Goal: Navigation & Orientation: Find specific page/section

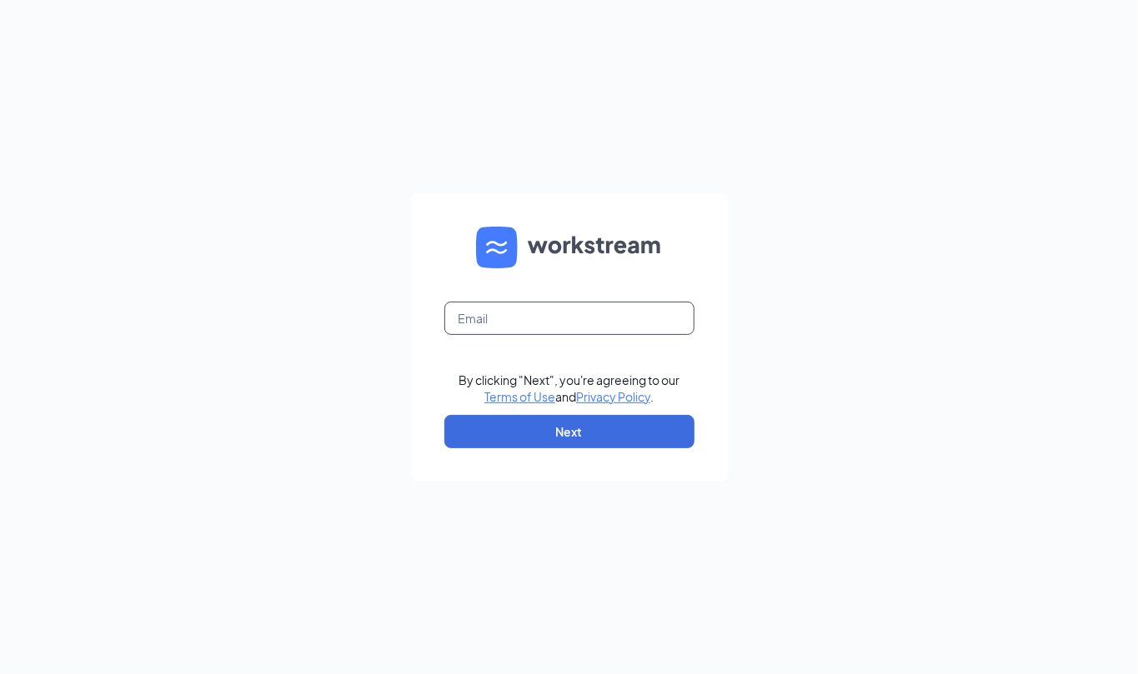
click at [578, 320] on input "text" at bounding box center [569, 318] width 250 height 33
type input "[EMAIL_ADDRESS][DOMAIN_NAME]"
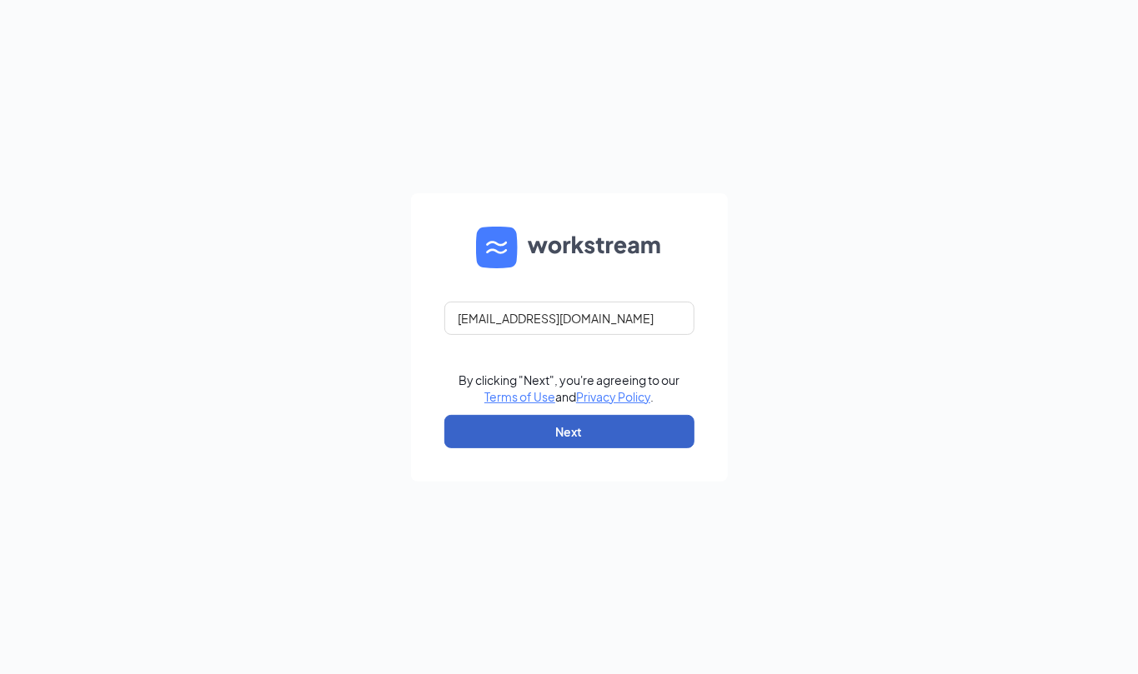
click at [584, 445] on button "Next" at bounding box center [569, 431] width 250 height 33
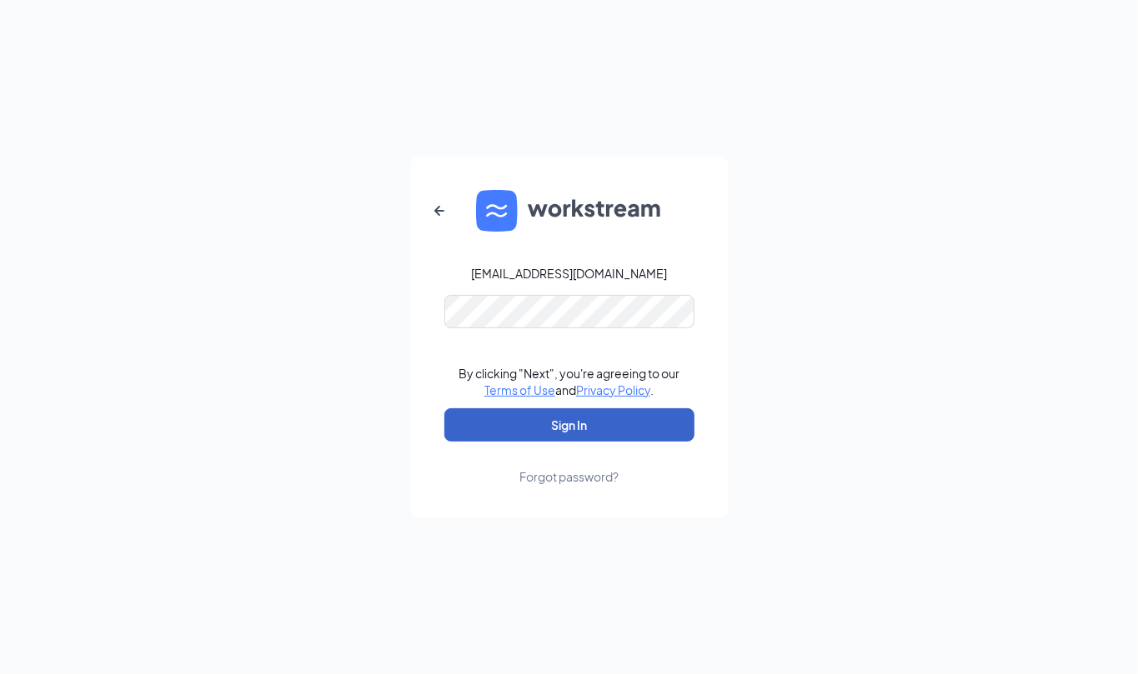
click at [584, 434] on button "Sign In" at bounding box center [569, 425] width 250 height 33
click at [588, 421] on button "Sign In" at bounding box center [569, 425] width 250 height 33
click at [581, 421] on button "Sign In" at bounding box center [569, 425] width 250 height 33
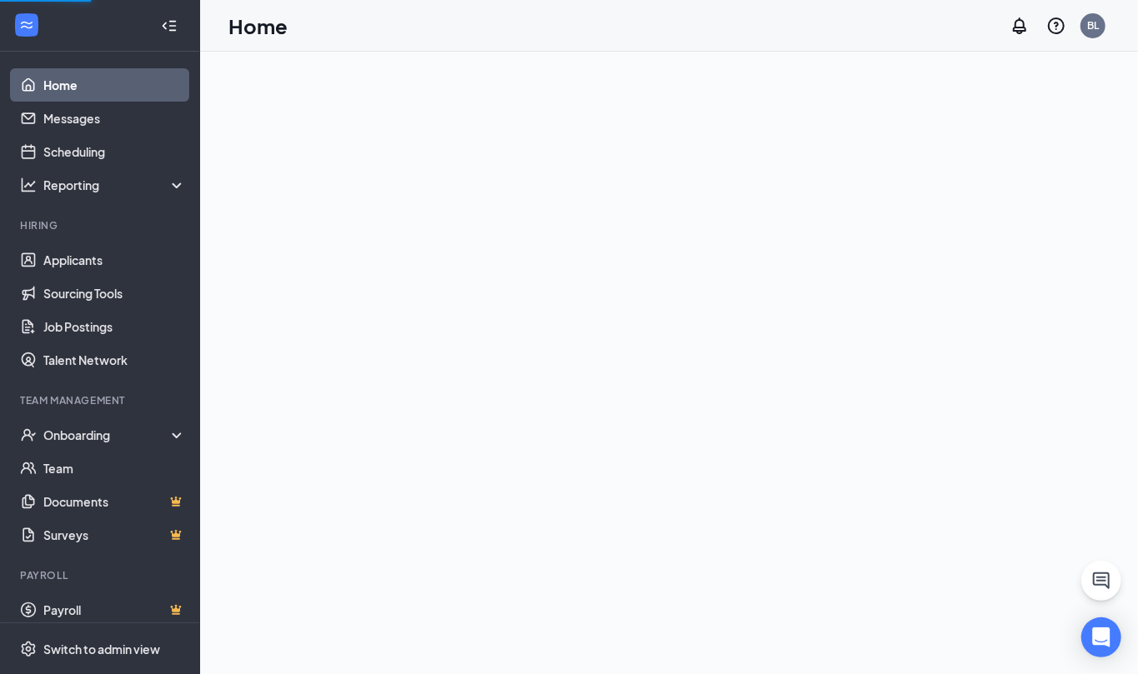
click at [83, 88] on link "Home" at bounding box center [114, 84] width 143 height 33
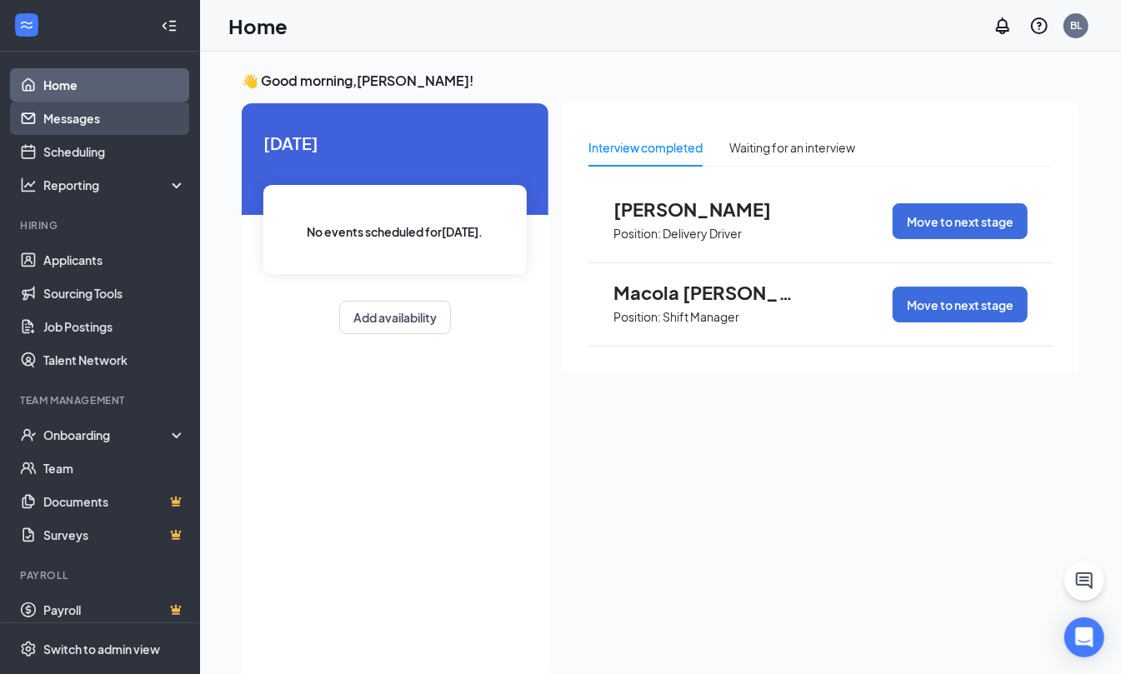
click at [73, 110] on link "Messages" at bounding box center [114, 118] width 143 height 33
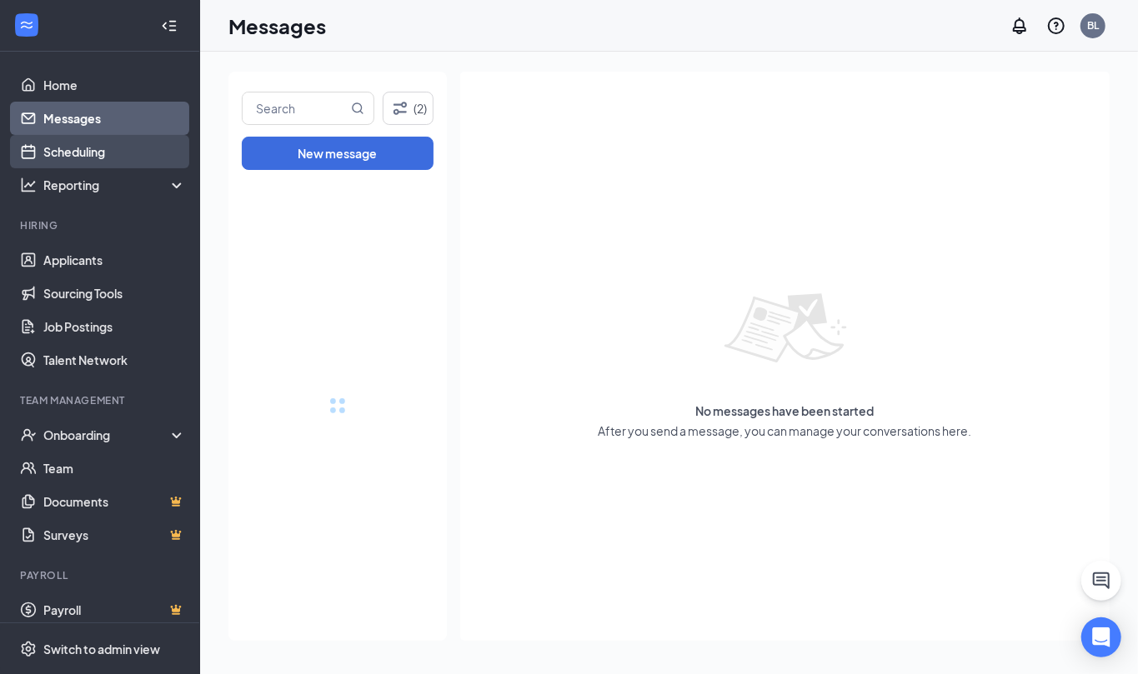
click at [57, 145] on link "Scheduling" at bounding box center [114, 151] width 143 height 33
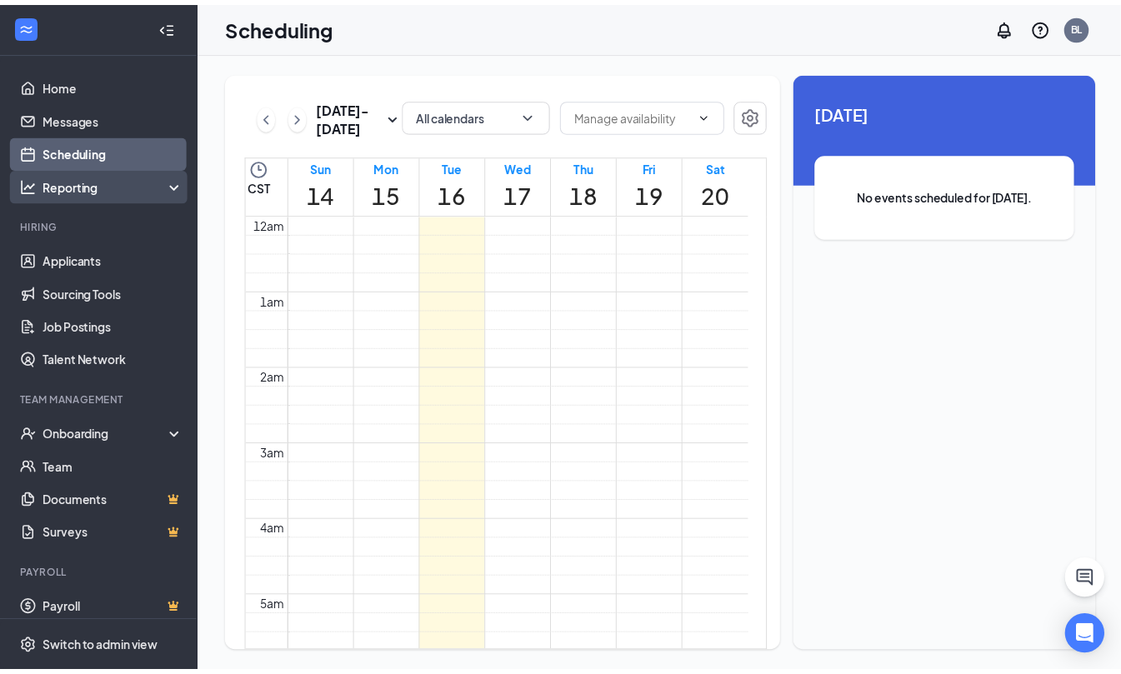
scroll to position [819, 0]
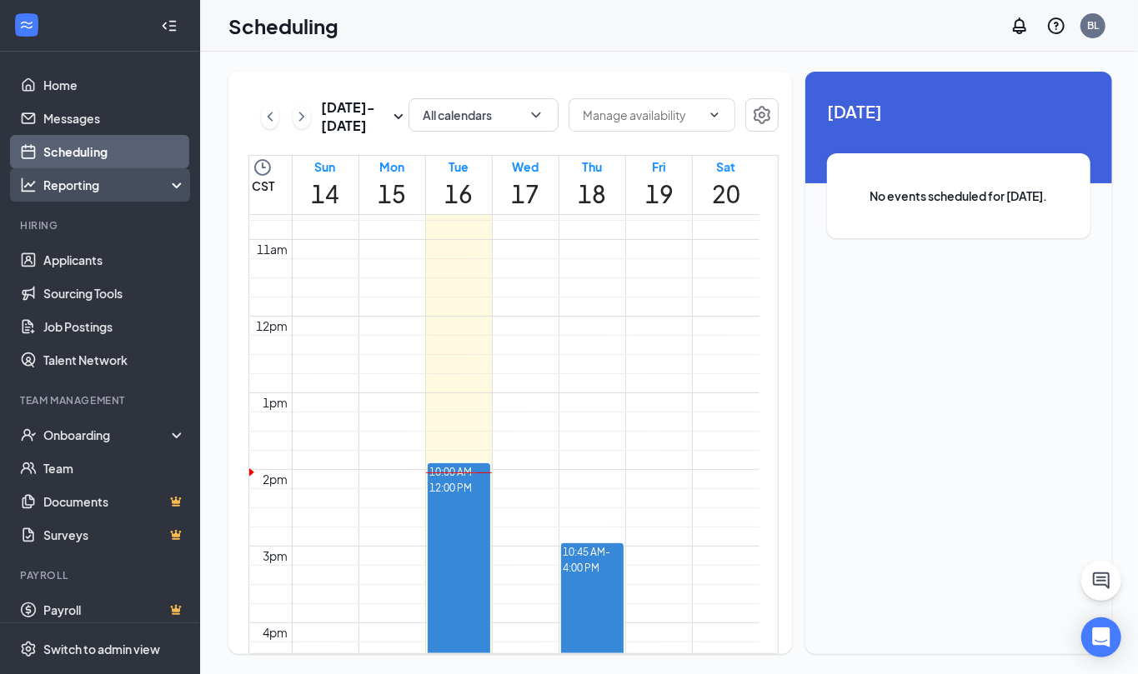
click at [87, 182] on div "Reporting" at bounding box center [114, 185] width 143 height 17
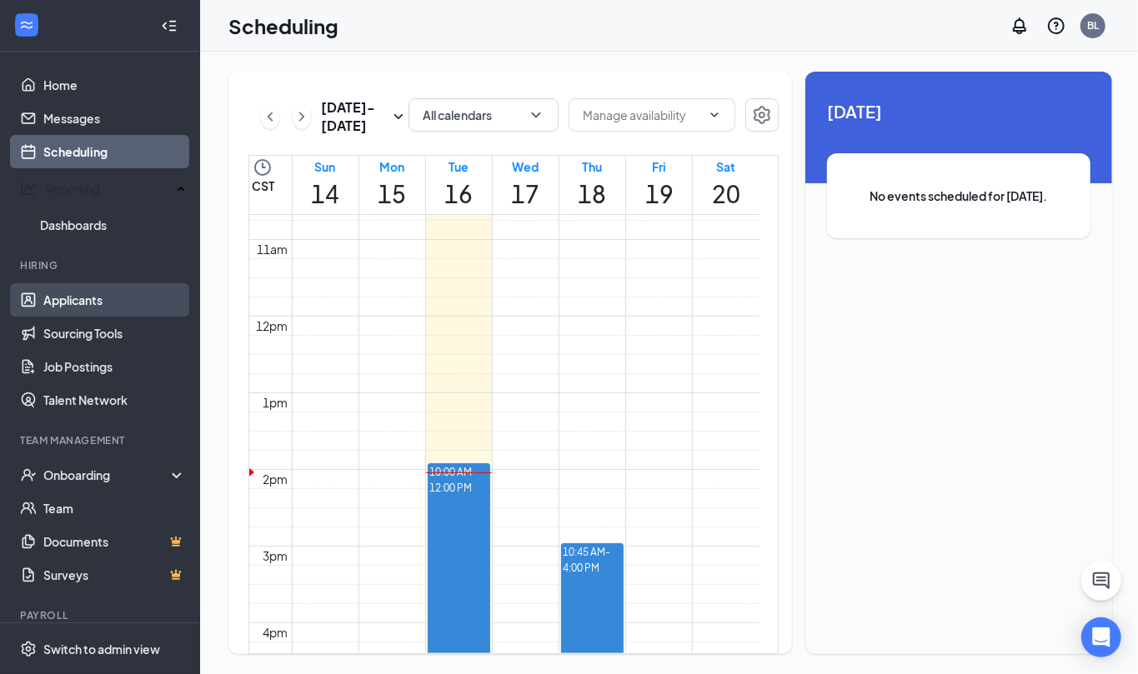
click at [80, 283] on link "Applicants" at bounding box center [114, 299] width 143 height 33
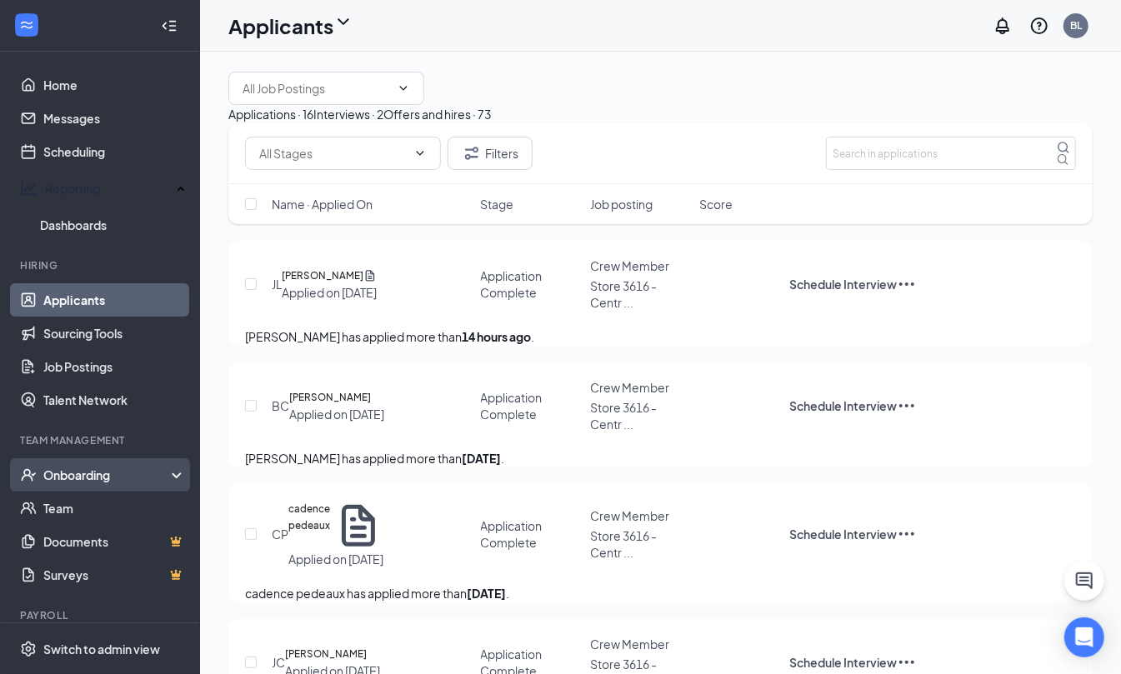
click at [105, 471] on div "Onboarding" at bounding box center [107, 475] width 128 height 17
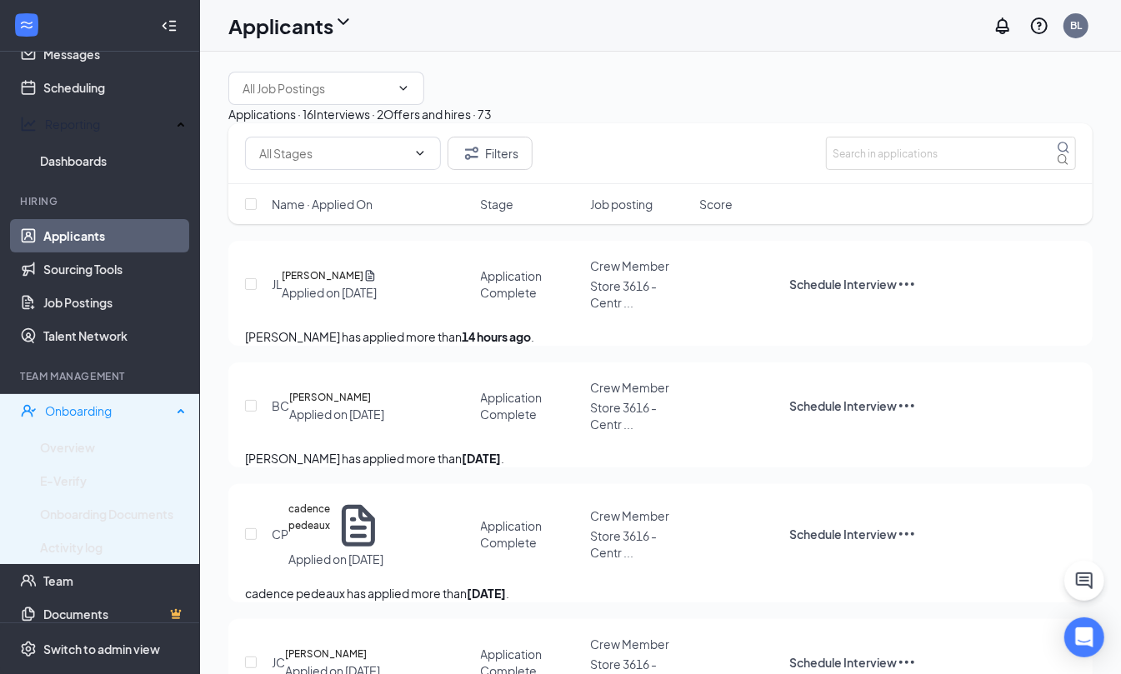
scroll to position [178, 0]
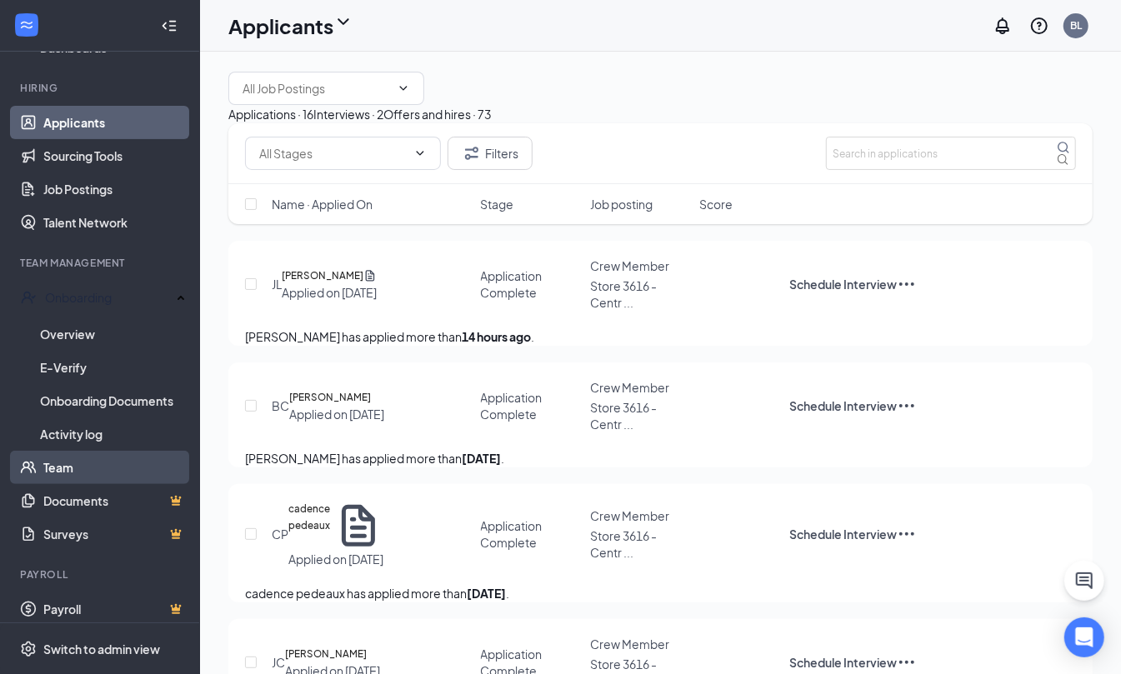
click at [105, 455] on link "Team" at bounding box center [114, 467] width 143 height 33
